Goal: Information Seeking & Learning: Find specific fact

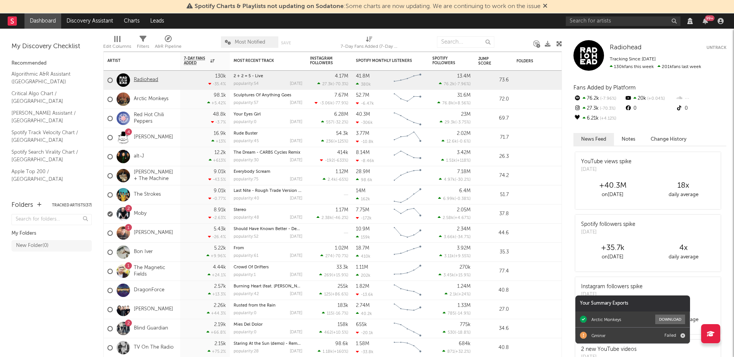
click at [153, 83] on link "Radiohead" at bounding box center [146, 80] width 24 height 6
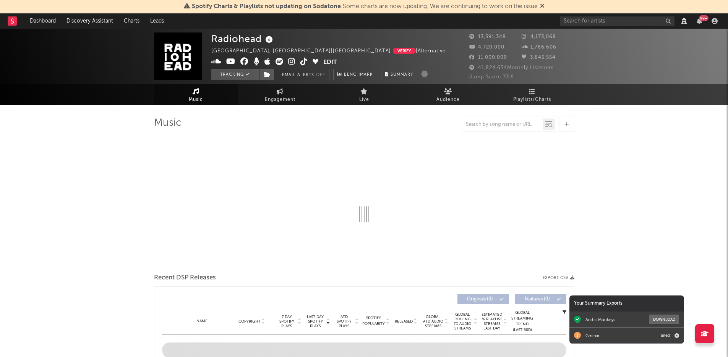
select select "View all"
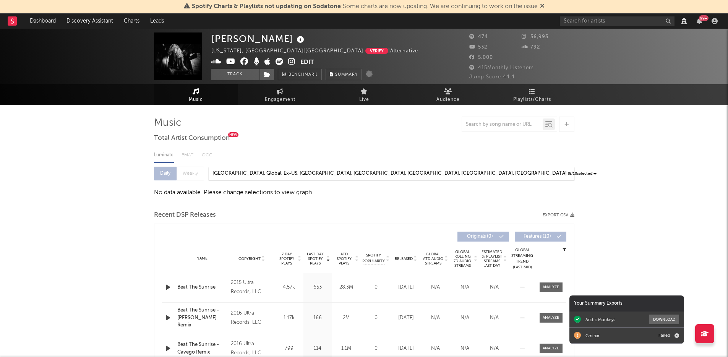
select select "View all"
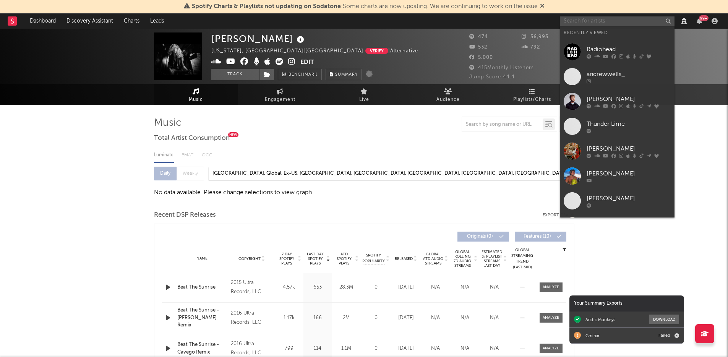
click at [619, 19] on input "text" at bounding box center [617, 21] width 115 height 10
paste input "Asia Whiteacre"
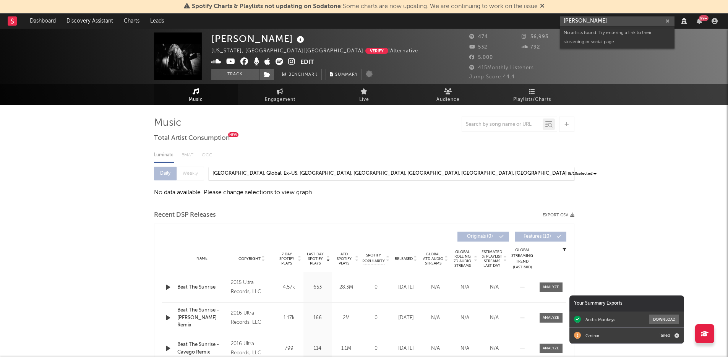
click at [607, 23] on input "Asia Whiteacre" at bounding box center [617, 21] width 115 height 10
drag, startPoint x: 619, startPoint y: 19, endPoint x: 477, endPoint y: 7, distance: 143.1
paste input "Heath Warren"
click at [589, 23] on input "Heath Warren" at bounding box center [617, 21] width 115 height 10
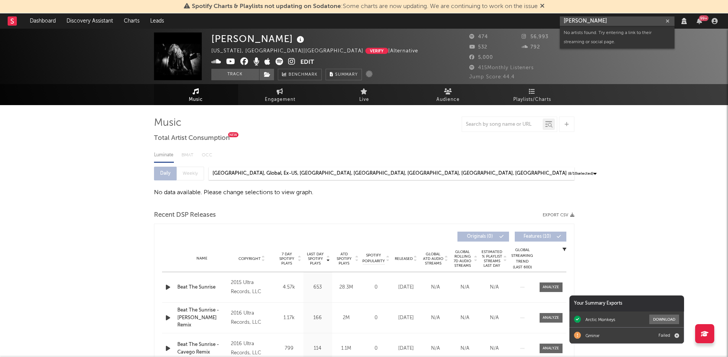
drag, startPoint x: 604, startPoint y: 19, endPoint x: 510, endPoint y: 18, distance: 93.3
click at [511, 18] on nav "Dashboard Discovery Assistant Charts Leads Heath Warren 99 +" at bounding box center [364, 20] width 728 height 15
paste input "Solomon Fagenso"
type input "Solomon Fagenson"
